Goal: Navigation & Orientation: Go to known website

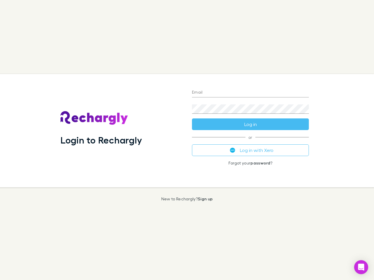
click at [187, 140] on div "Login to Rechargly" at bounding box center [121, 130] width 131 height 113
click at [250, 93] on input "Email" at bounding box center [250, 92] width 117 height 9
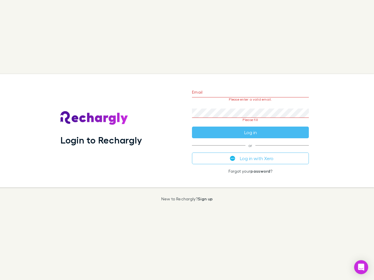
click at [250, 124] on form "Email Please enter a valid email. Password Please fill Log in" at bounding box center [250, 111] width 117 height 55
click at [250, 150] on div "Email Please enter a valid email. Password Please fill Log in or Log in with Xe…" at bounding box center [250, 130] width 126 height 113
click at [361, 268] on icon "Open Intercom Messenger" at bounding box center [361, 267] width 6 height 7
